Goal: Information Seeking & Learning: Learn about a topic

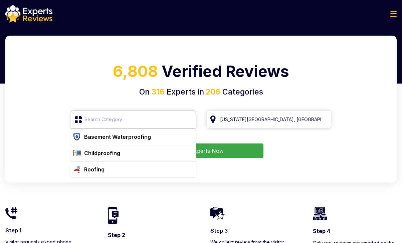
click at [116, 122] on input "search" at bounding box center [133, 120] width 125 height 18
click at [122, 172] on div "Roofing" at bounding box center [137, 170] width 112 height 8
type input "Roofing"
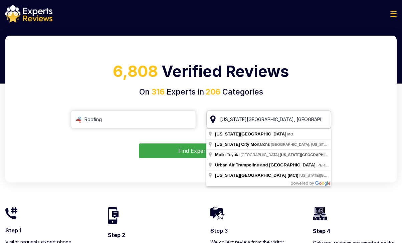
click at [266, 118] on input "[US_STATE][GEOGRAPHIC_DATA], [GEOGRAPHIC_DATA]" at bounding box center [268, 120] width 125 height 18
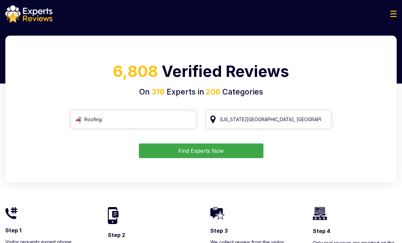
click at [215, 151] on button "Find Experts Now" at bounding box center [201, 151] width 124 height 15
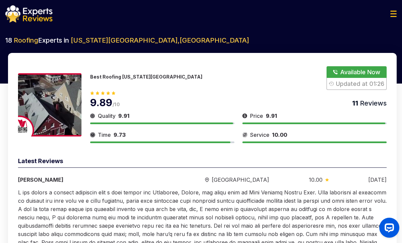
click at [390, 16] on img at bounding box center [393, 14] width 6 height 6
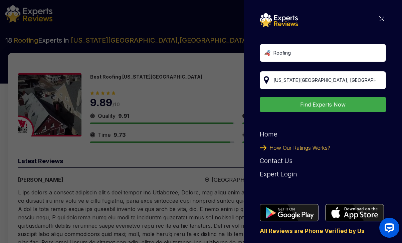
click at [379, 19] on div "Roofing [US_STATE][GEOGRAPHIC_DATA], [GEOGRAPHIC_DATA] Find Experts Now Home Ho…" at bounding box center [323, 137] width 126 height 248
click at [379, 18] on img at bounding box center [381, 18] width 5 height 5
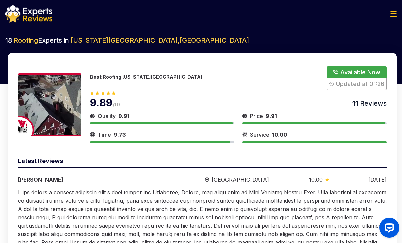
click at [387, 16] on div at bounding box center [201, 13] width 402 height 17
click at [392, 16] on img at bounding box center [393, 14] width 6 height 6
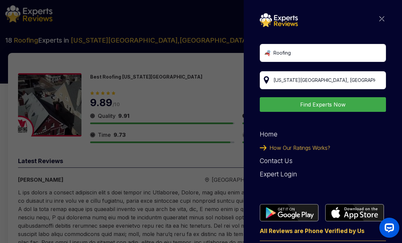
click at [392, 16] on div "Roofing [US_STATE][GEOGRAPHIC_DATA], [GEOGRAPHIC_DATA] Find Experts Now Home Ho…" at bounding box center [322, 121] width 158 height 243
click at [379, 18] on img at bounding box center [381, 18] width 5 height 5
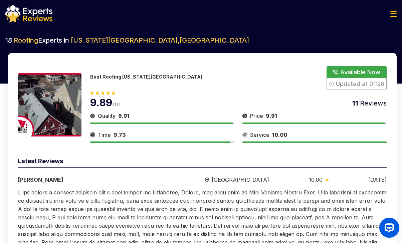
click at [398, 16] on div at bounding box center [201, 13] width 402 height 17
click at [391, 15] on img at bounding box center [393, 14] width 6 height 6
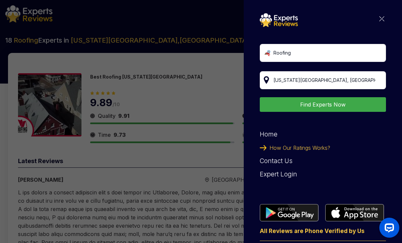
click at [379, 18] on img at bounding box center [381, 18] width 5 height 5
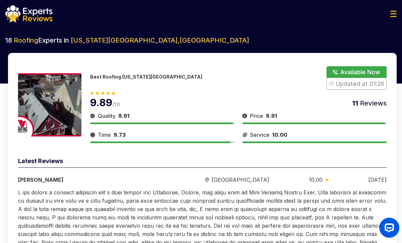
click at [35, 20] on img at bounding box center [28, 13] width 47 height 17
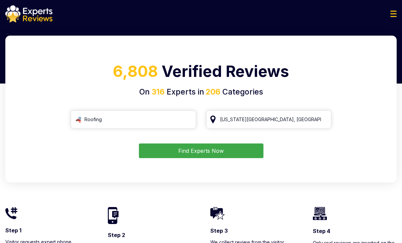
click at [392, 14] on img at bounding box center [393, 14] width 6 height 6
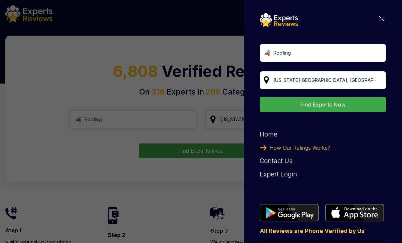
drag, startPoint x: 129, startPoint y: 51, endPoint x: 127, endPoint y: 55, distance: 4.0
click at [128, 51] on div "Roofing [US_STATE][GEOGRAPHIC_DATA], [GEOGRAPHIC_DATA] Find Experts Now Home Ho…" at bounding box center [201, 121] width 402 height 243
click at [314, 49] on input "Roofing" at bounding box center [323, 53] width 126 height 18
click at [376, 52] on input "Roofing" at bounding box center [323, 53] width 126 height 18
click at [372, 53] on input "Roofing" at bounding box center [323, 53] width 126 height 18
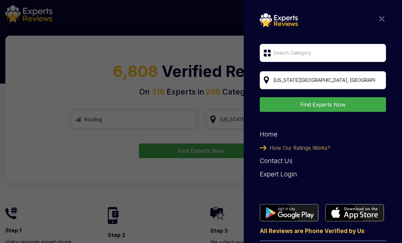
click at [327, 53] on input "search" at bounding box center [323, 53] width 126 height 18
click at [377, 19] on nav "[US_STATE][GEOGRAPHIC_DATA], [GEOGRAPHIC_DATA] Find Experts Now Home How Our Ra…" at bounding box center [323, 137] width 126 height 248
click at [379, 18] on img at bounding box center [381, 18] width 5 height 5
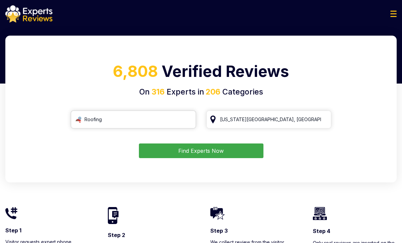
click at [115, 124] on input "Roofing" at bounding box center [133, 120] width 125 height 18
click at [188, 122] on input "Roofing" at bounding box center [133, 120] width 125 height 18
